Goal: Use online tool/utility: Utilize a website feature to perform a specific function

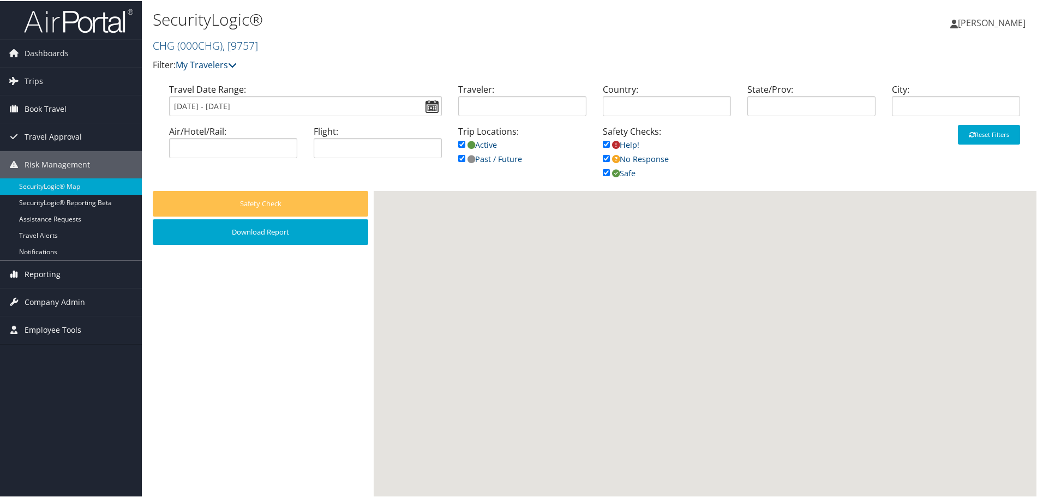
drag, startPoint x: 0, startPoint y: 0, endPoint x: 66, endPoint y: 273, distance: 280.6
click at [66, 273] on link "Reporting" at bounding box center [71, 273] width 142 height 27
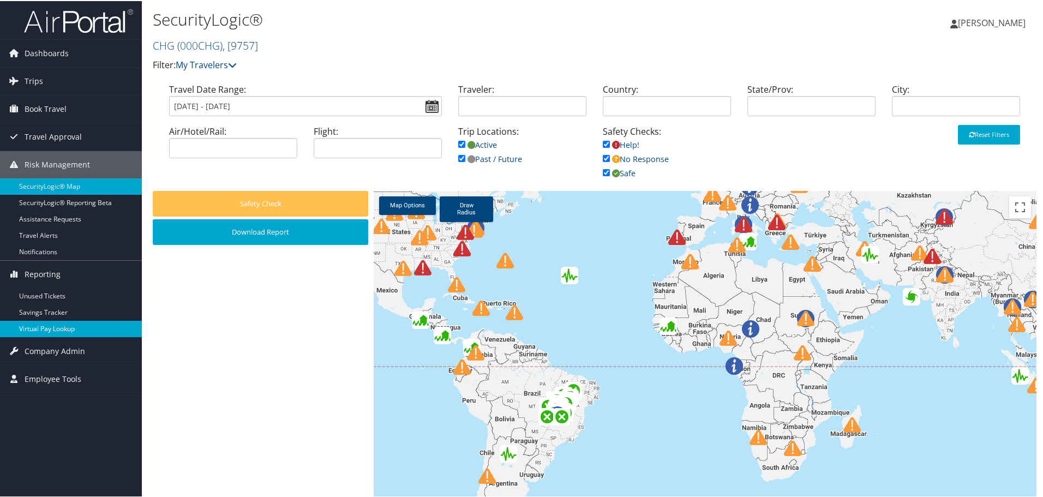
click at [69, 327] on link "Virtual Pay Lookup" at bounding box center [71, 328] width 142 height 16
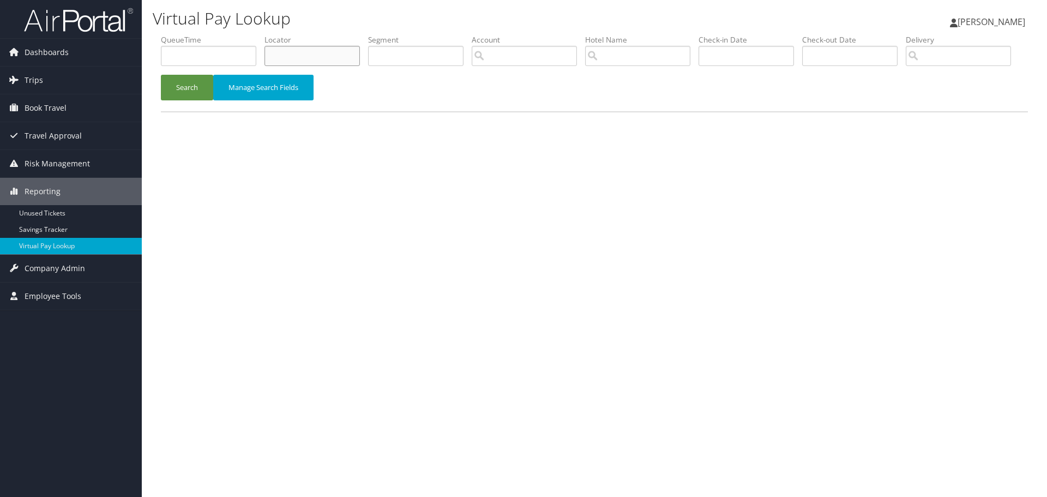
click at [295, 57] on input "text" at bounding box center [312, 56] width 95 height 20
type input "idnmqe"
click at [161, 75] on button "Search" at bounding box center [187, 88] width 52 height 26
